Goal: Information Seeking & Learning: Learn about a topic

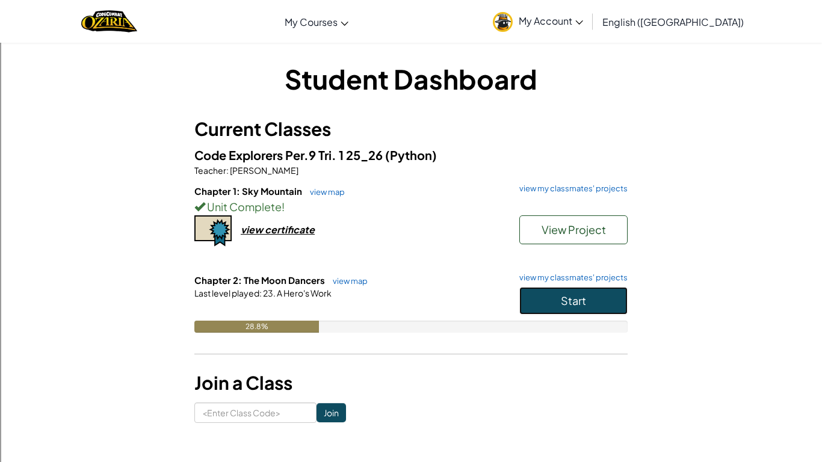
click at [556, 308] on button "Start" at bounding box center [573, 301] width 108 height 28
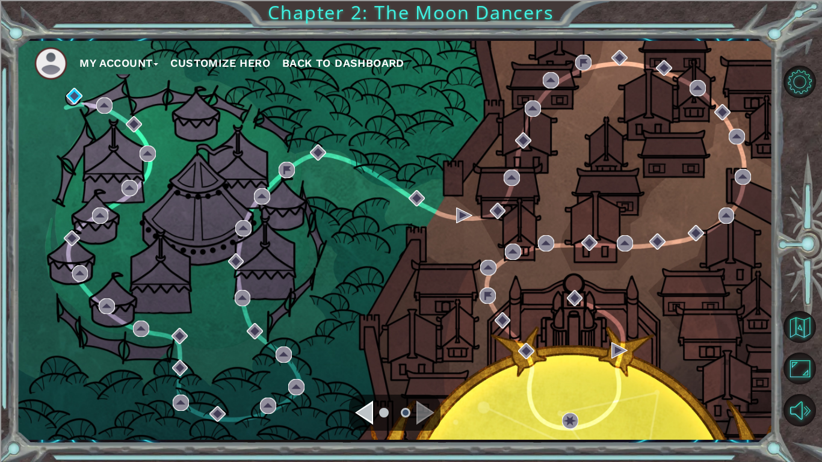
click at [363, 417] on div "Navigate to the previous page" at bounding box center [364, 413] width 18 height 24
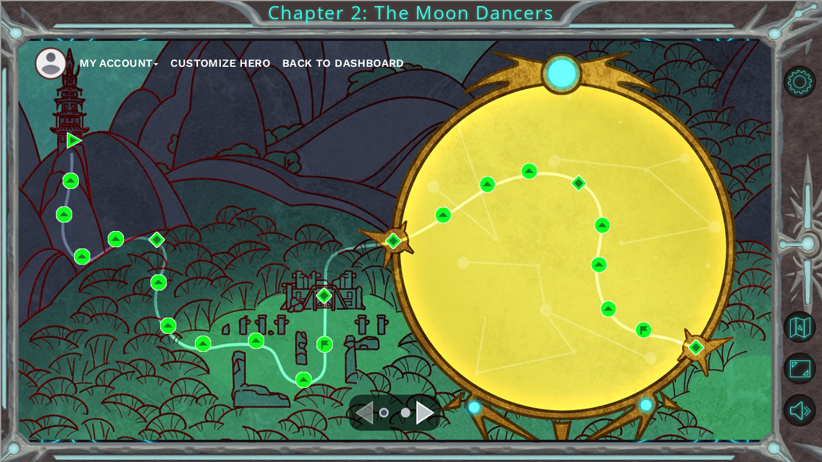
click at [427, 418] on div "Navigate to the next page" at bounding box center [425, 413] width 18 height 24
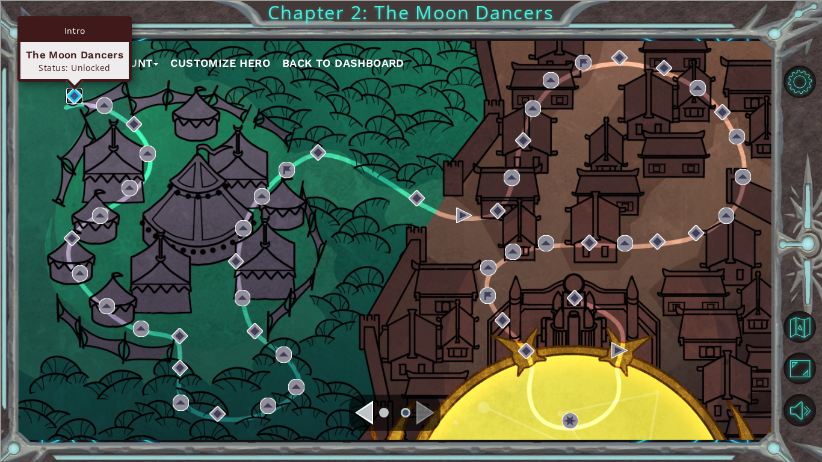
click at [70, 93] on img at bounding box center [74, 96] width 16 height 16
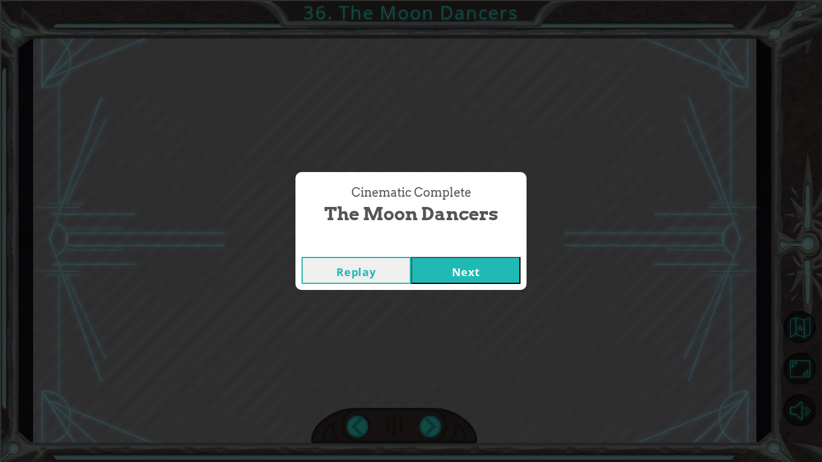
click at [454, 271] on button "Next" at bounding box center [466, 270] width 110 height 27
click at [463, 271] on button "Next" at bounding box center [466, 270] width 110 height 27
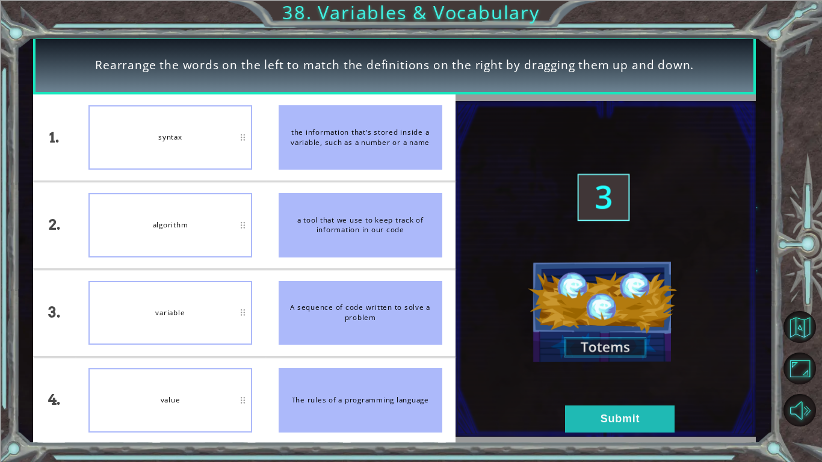
click at [333, 150] on div "the information that’s stored inside a variable, such as a number or a name" at bounding box center [361, 137] width 164 height 64
click at [641, 417] on button "Submit" at bounding box center [620, 419] width 110 height 27
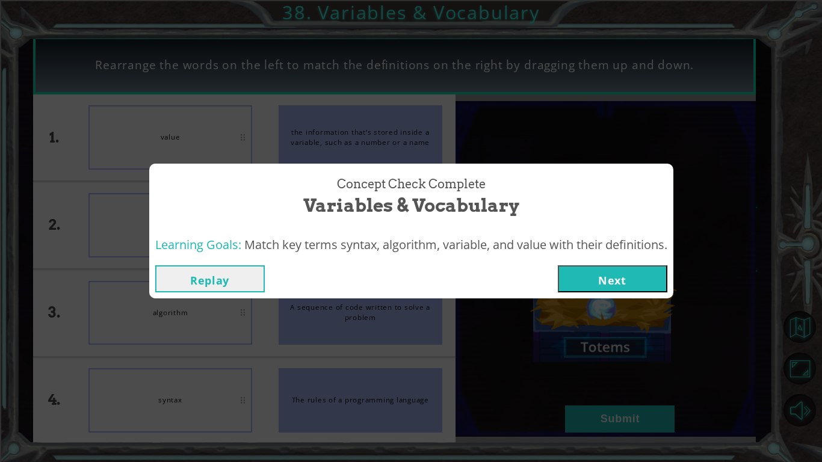
click at [581, 281] on button "Next" at bounding box center [613, 278] width 110 height 27
